Goal: Information Seeking & Learning: Learn about a topic

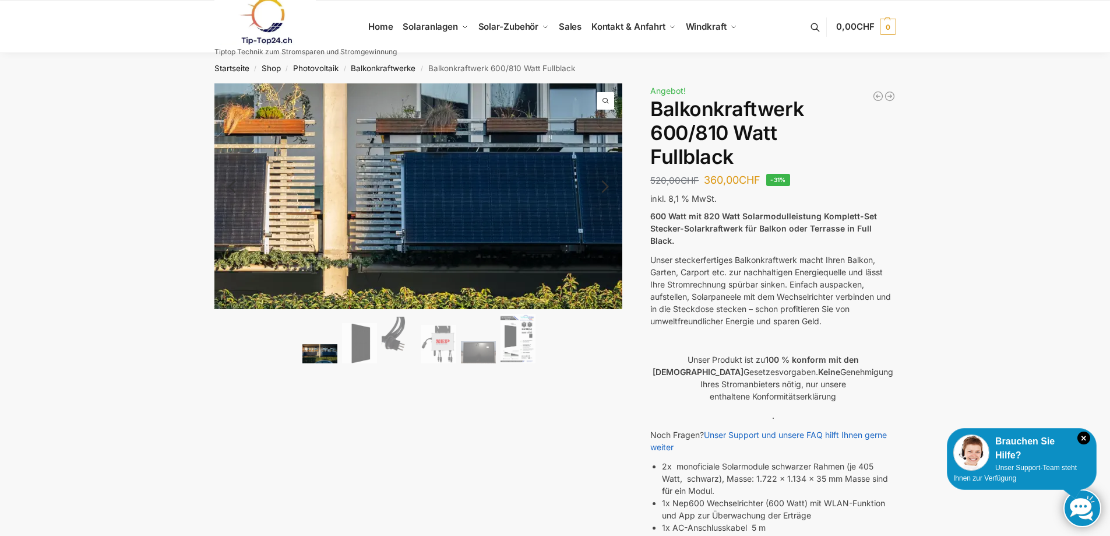
click at [485, 191] on img at bounding box center [339, 203] width 897 height 495
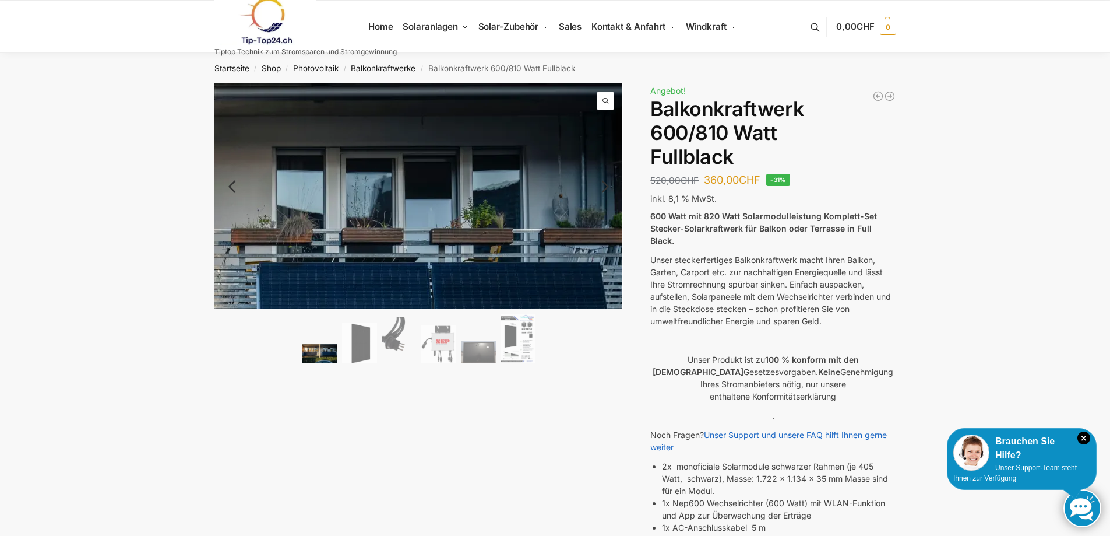
click at [606, 98] on span at bounding box center [605, 100] width 17 height 17
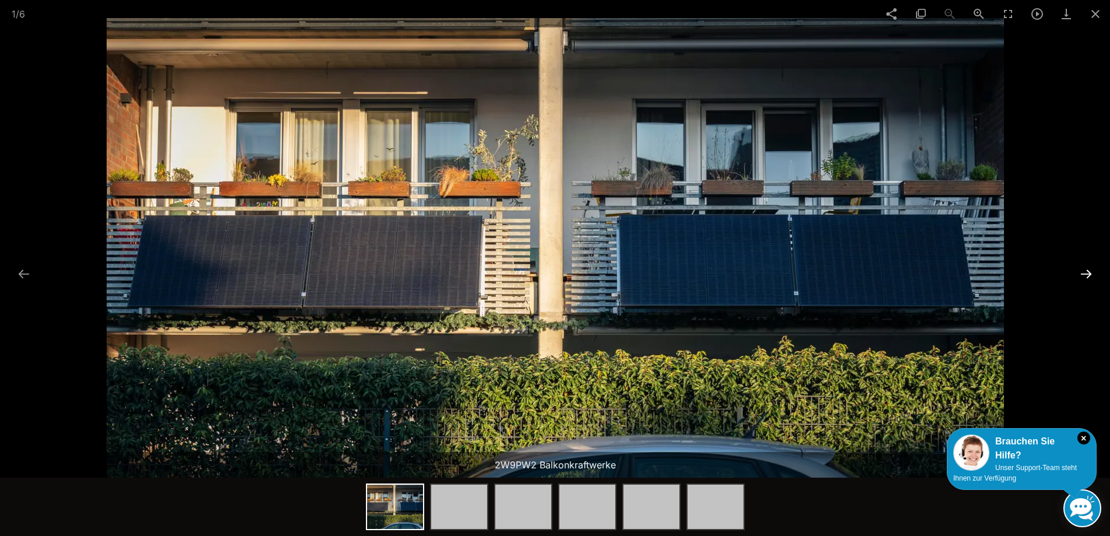
click at [1085, 274] on button at bounding box center [1086, 273] width 24 height 23
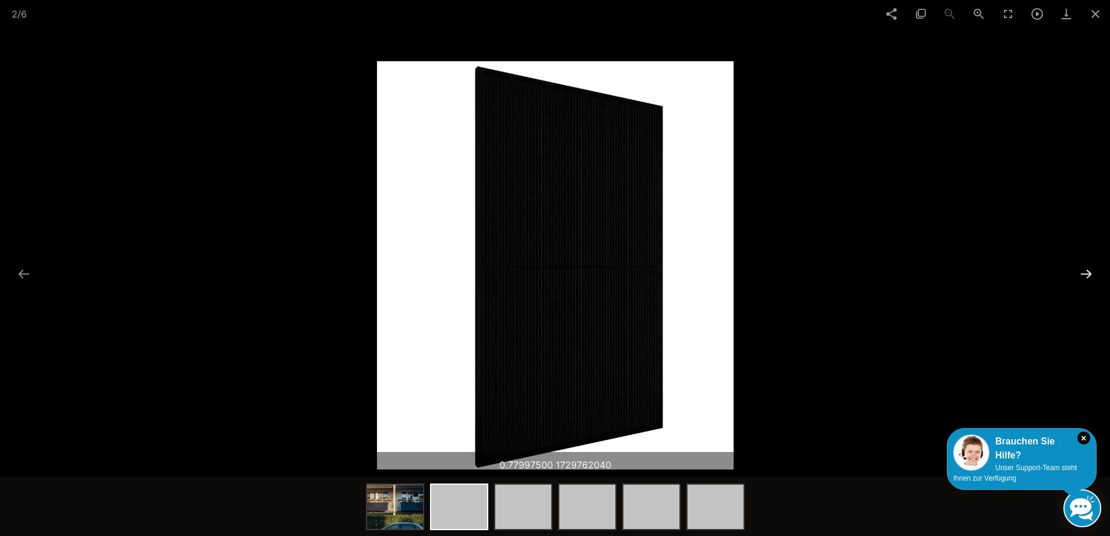
click at [1085, 274] on button at bounding box center [1086, 273] width 24 height 23
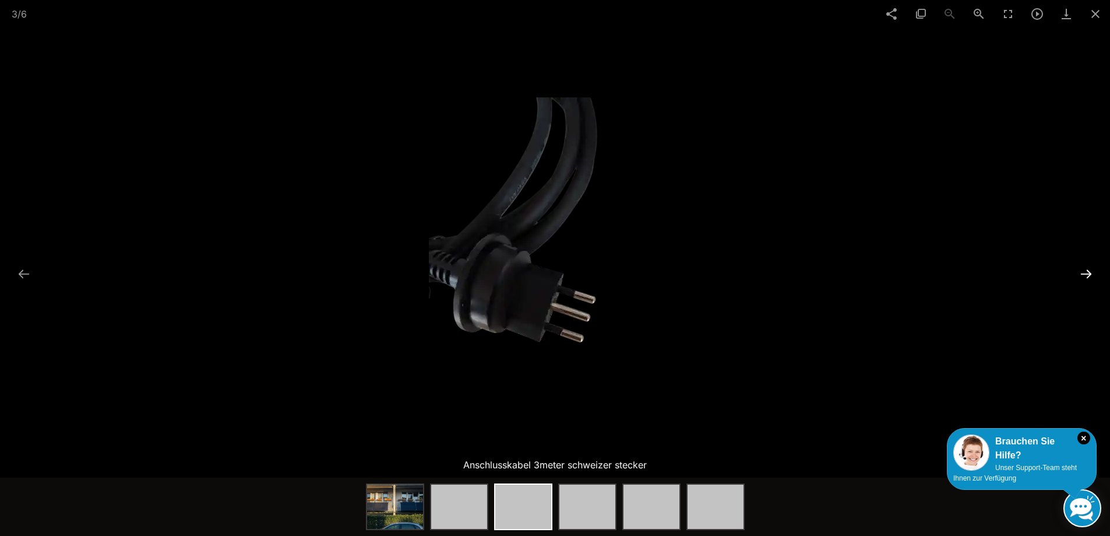
click at [1085, 274] on button at bounding box center [1086, 273] width 24 height 23
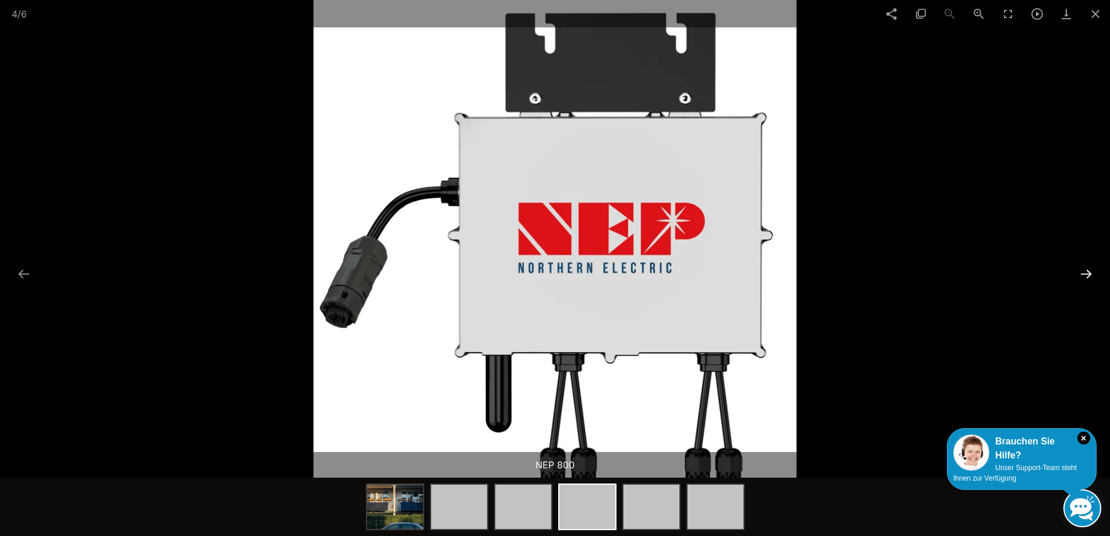
click at [1085, 274] on button at bounding box center [1086, 273] width 24 height 23
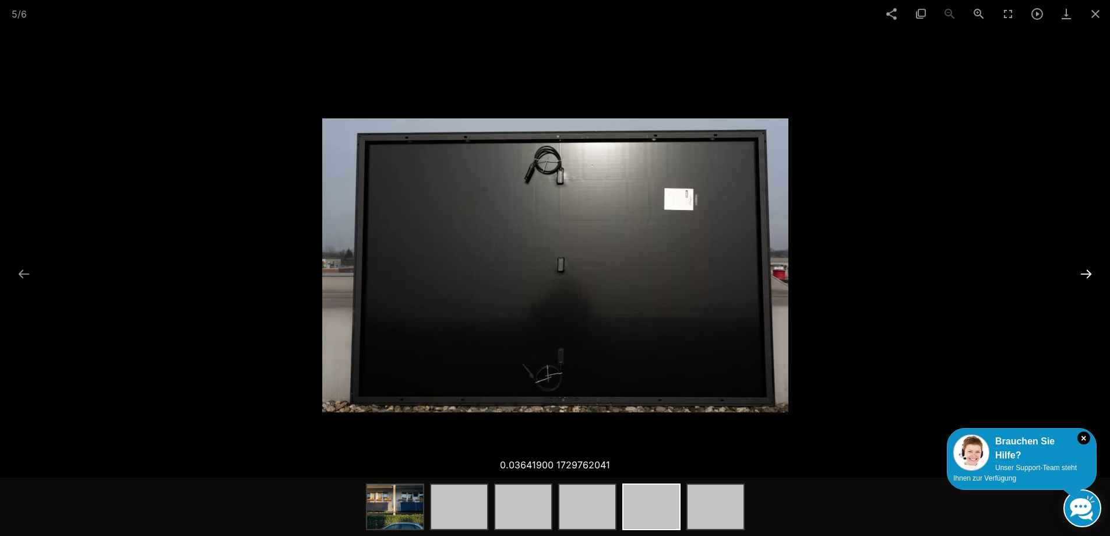
click at [1085, 274] on button at bounding box center [1086, 273] width 24 height 23
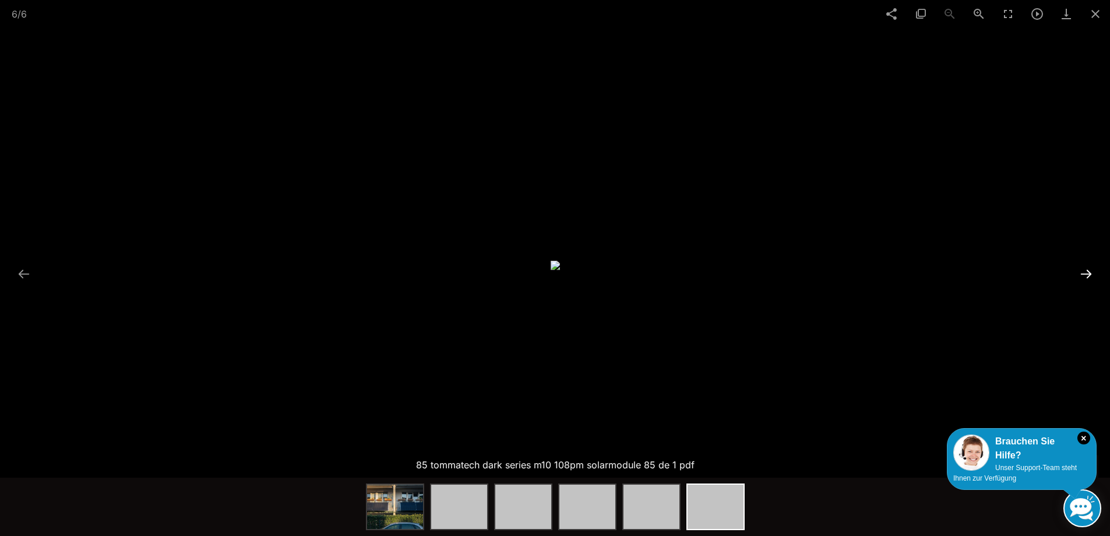
click at [1085, 274] on button at bounding box center [1086, 273] width 24 height 23
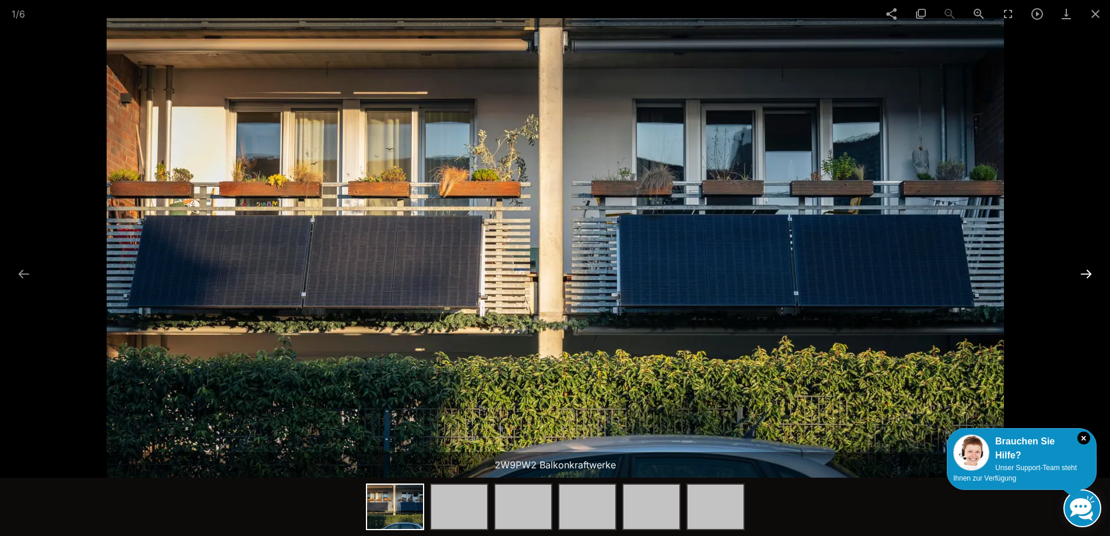
click at [1085, 274] on button at bounding box center [1086, 273] width 24 height 23
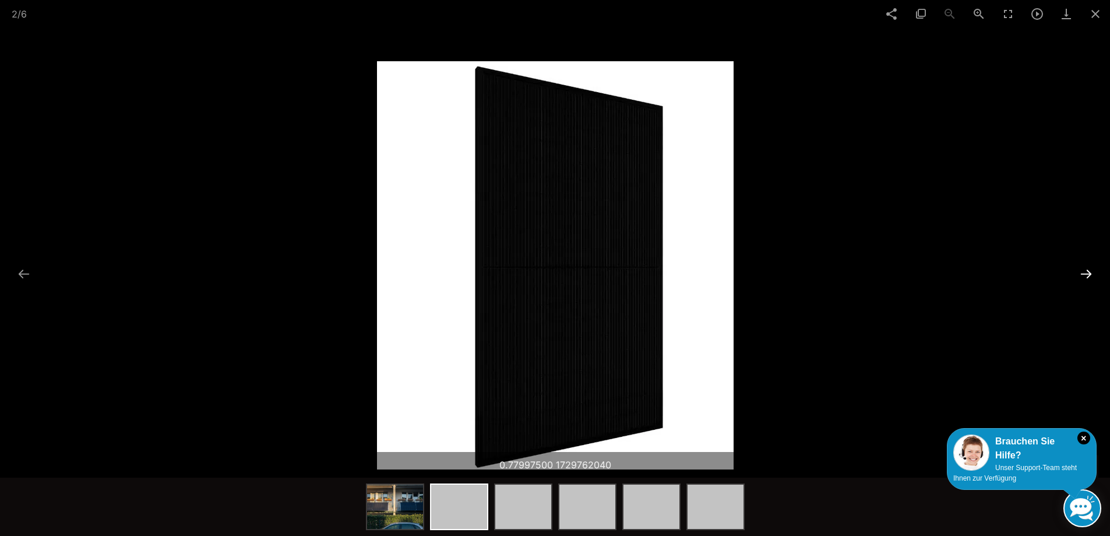
click at [1085, 274] on button at bounding box center [1086, 273] width 24 height 23
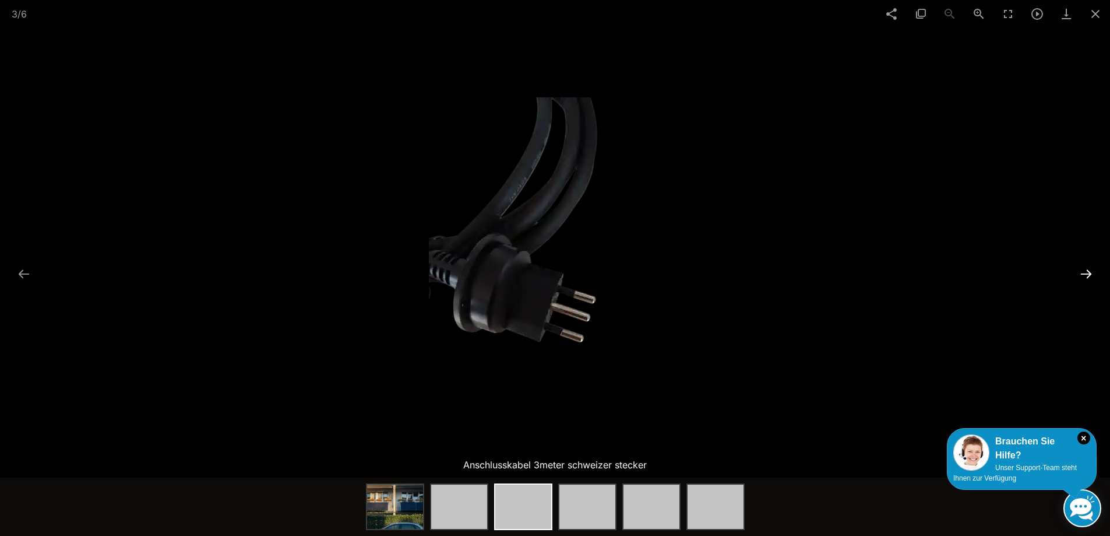
click at [1085, 274] on button at bounding box center [1086, 273] width 24 height 23
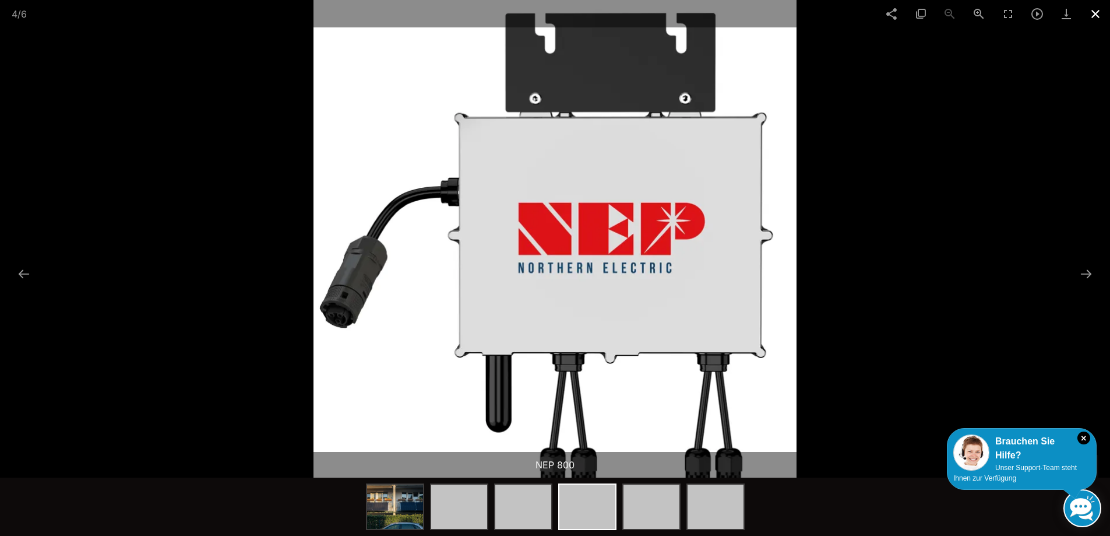
click at [1092, 13] on span at bounding box center [1095, 13] width 29 height 27
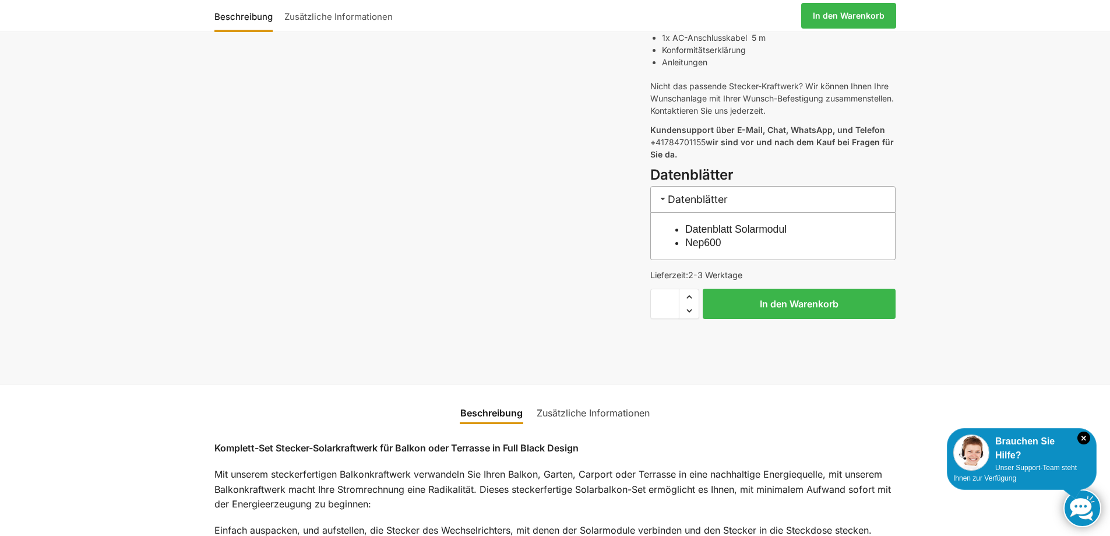
scroll to position [524, 0]
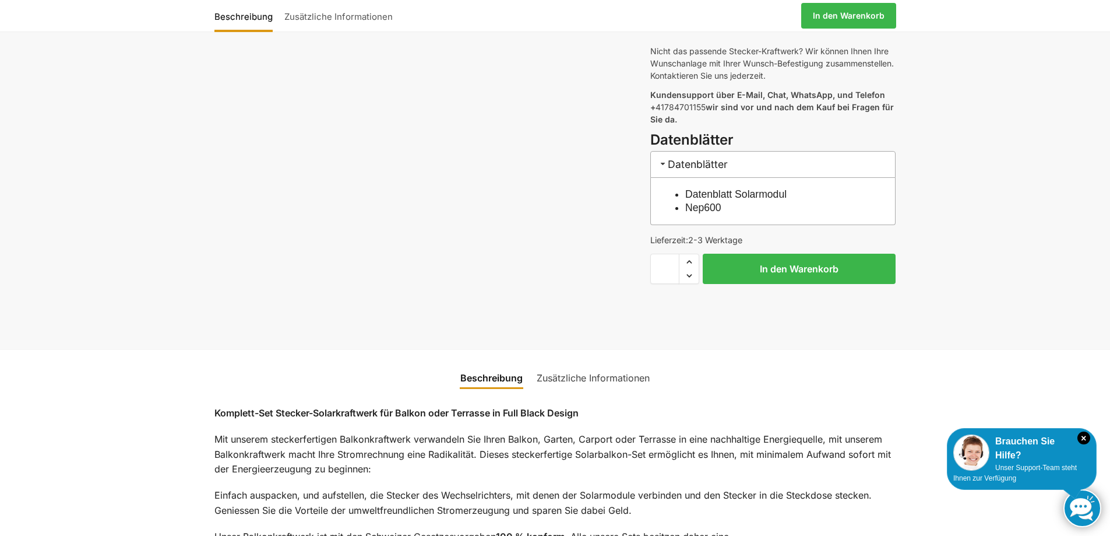
click at [710, 202] on link "Nep600" at bounding box center [703, 208] width 36 height 12
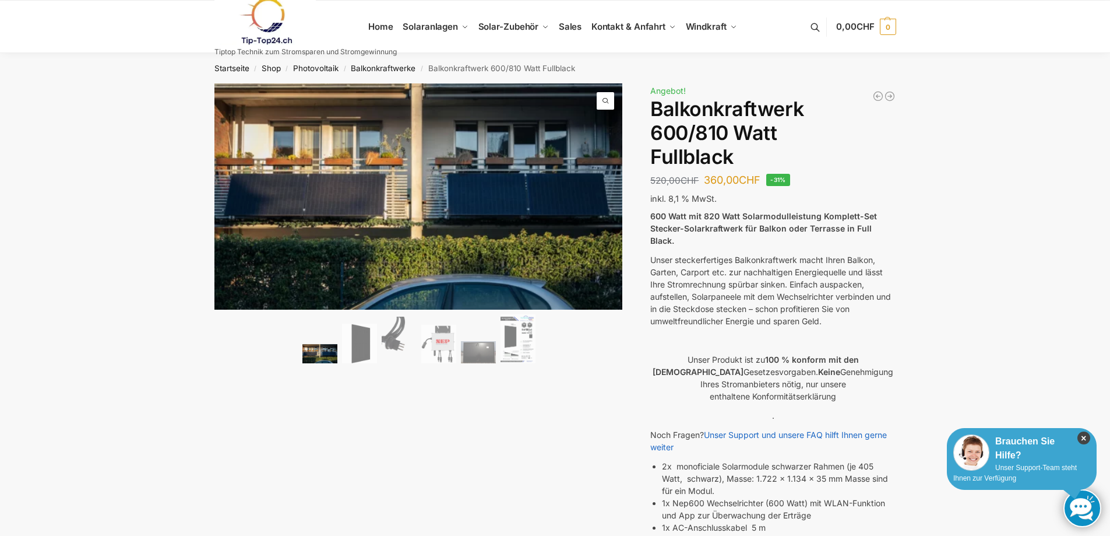
click at [1085, 436] on icon "×" at bounding box center [1084, 437] width 13 height 13
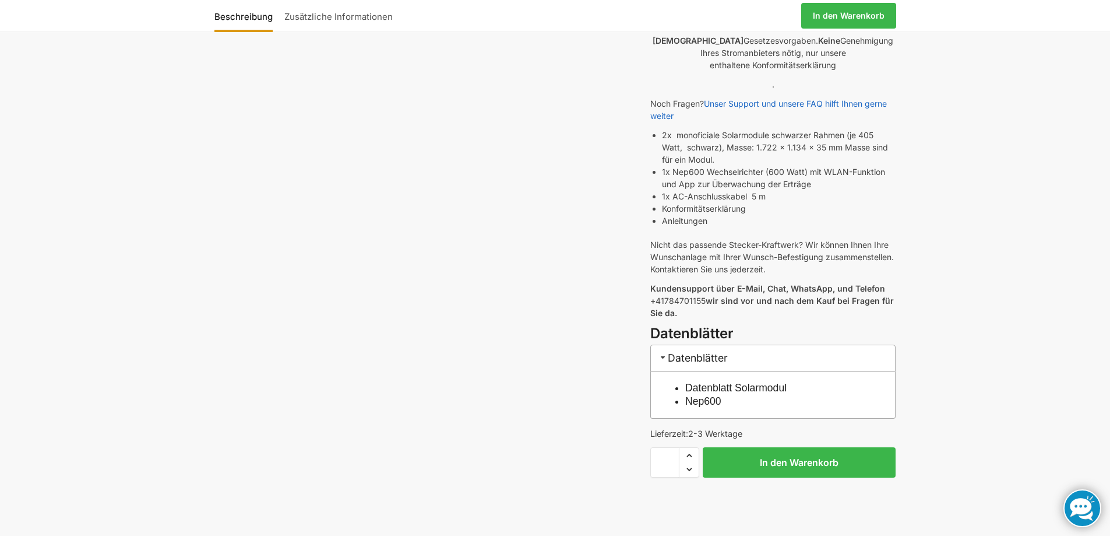
scroll to position [117, 0]
